Goal: Find specific page/section: Find specific page/section

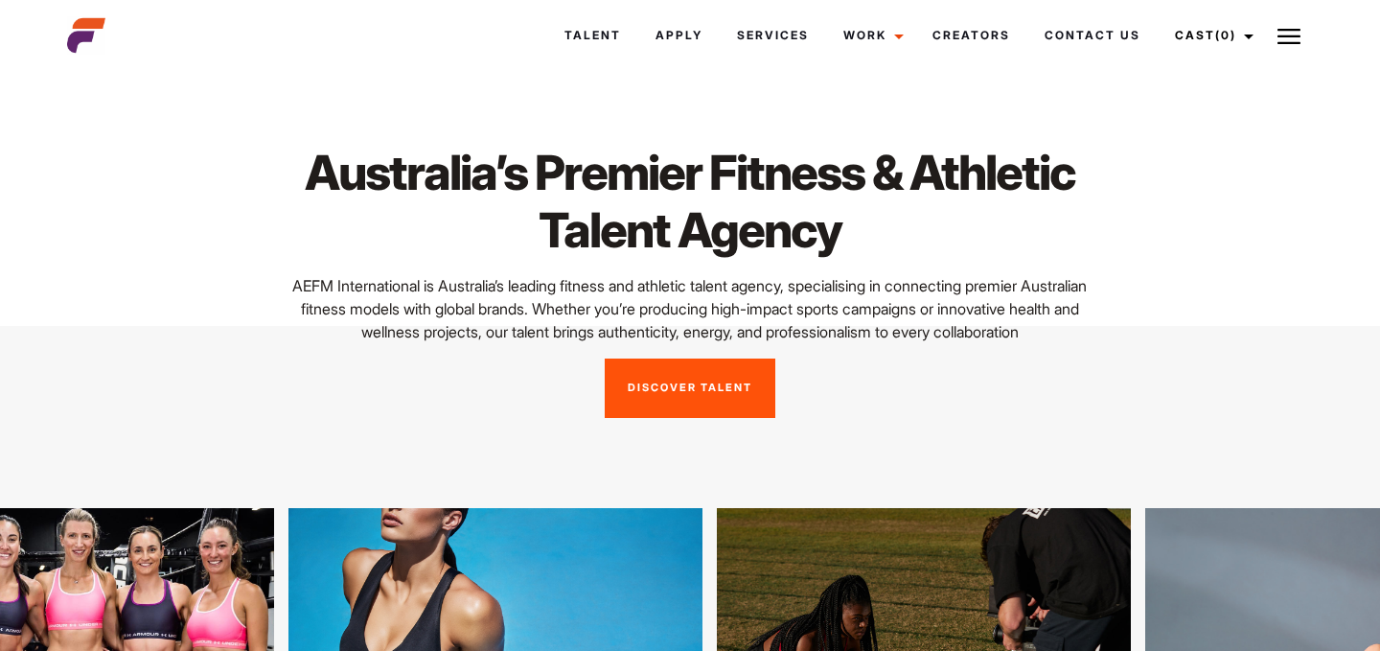
click at [690, 411] on link "Discover Talent" at bounding box center [690, 387] width 171 height 59
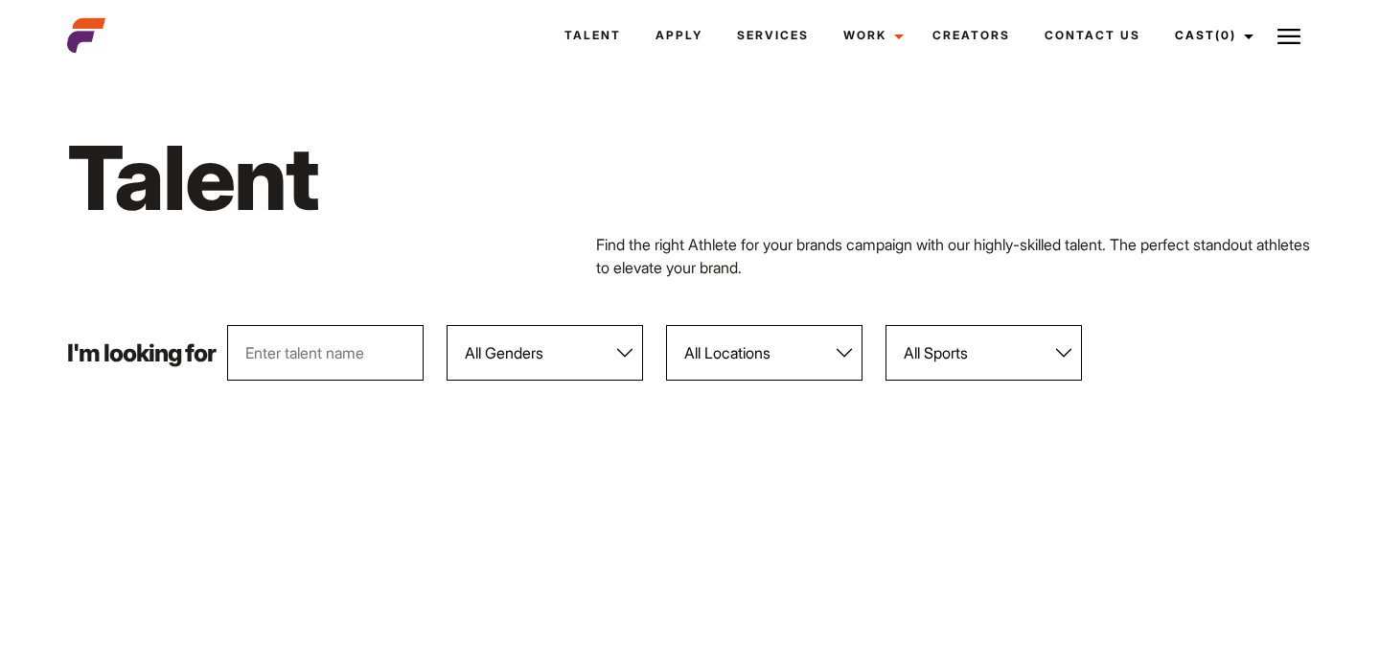
click at [352, 358] on input "text" at bounding box center [325, 353] width 196 height 56
type input "jasmine"
click at [384, 283] on div "Talent Find the right Athlete for your brands campaign with our highly-skilled …" at bounding box center [691, 201] width 1270 height 248
